Goal: Task Accomplishment & Management: Use online tool/utility

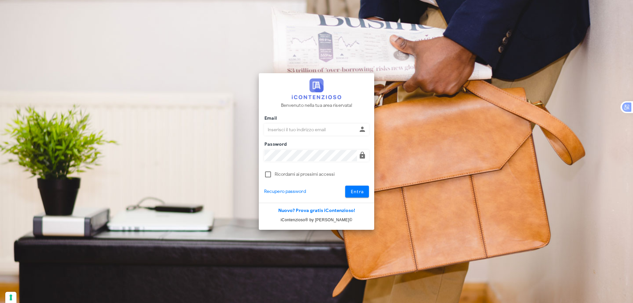
type input "[EMAIL_ADDRESS][DOMAIN_NAME]"
click at [353, 196] on button "Entra" at bounding box center [357, 192] width 24 height 12
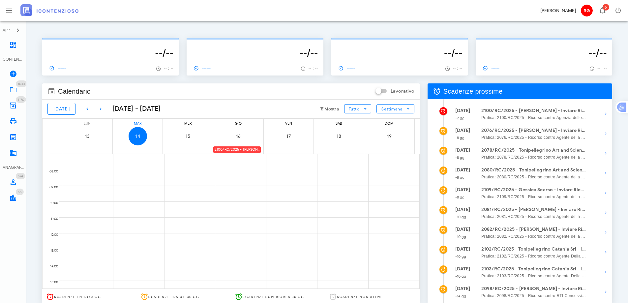
click at [250, 149] on div "2100/RC/2025 - Vincenzo Barlotta - Inviare Ricorso" at bounding box center [236, 149] width 47 height 6
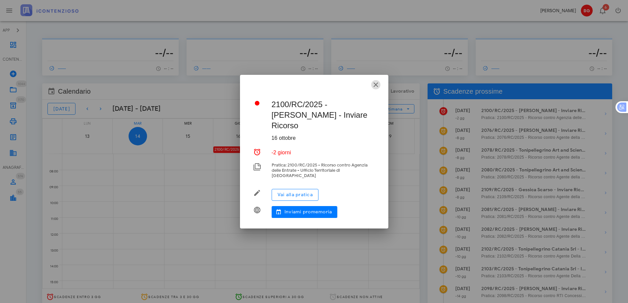
click at [375, 89] on icon "button" at bounding box center [376, 85] width 8 height 8
